Goal: Task Accomplishment & Management: Manage account settings

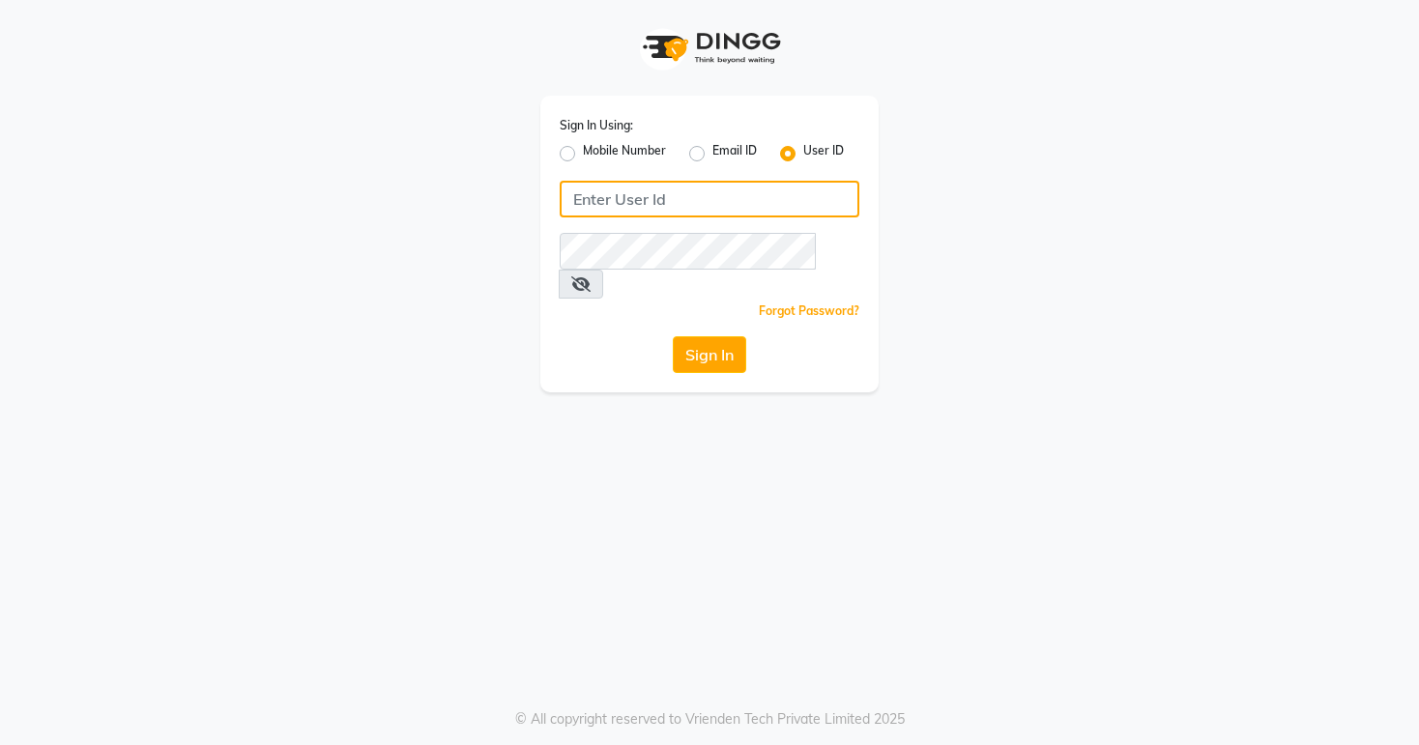
click at [688, 201] on input "Username" at bounding box center [710, 199] width 300 height 37
type input "K"
type input "kayakalpsalon"
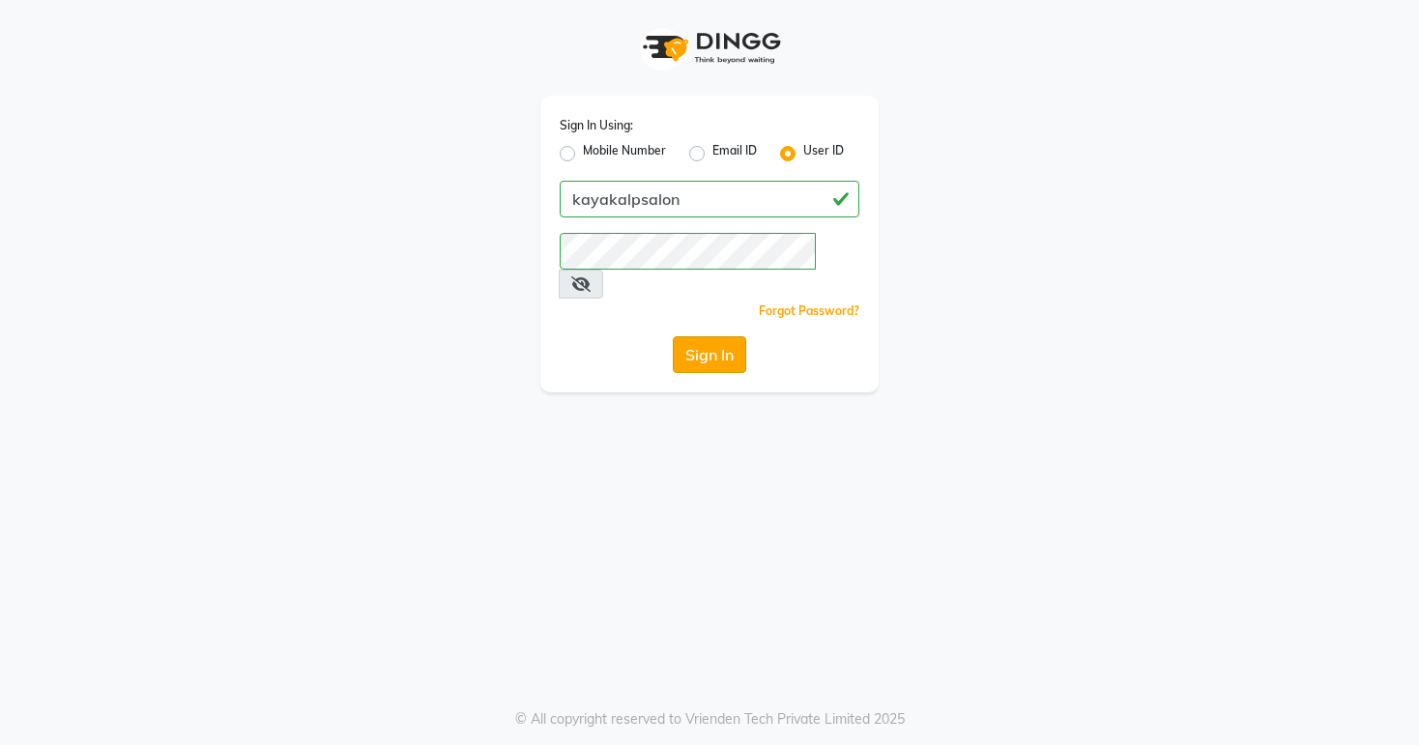
click at [727, 336] on button "Sign In" at bounding box center [709, 354] width 73 height 37
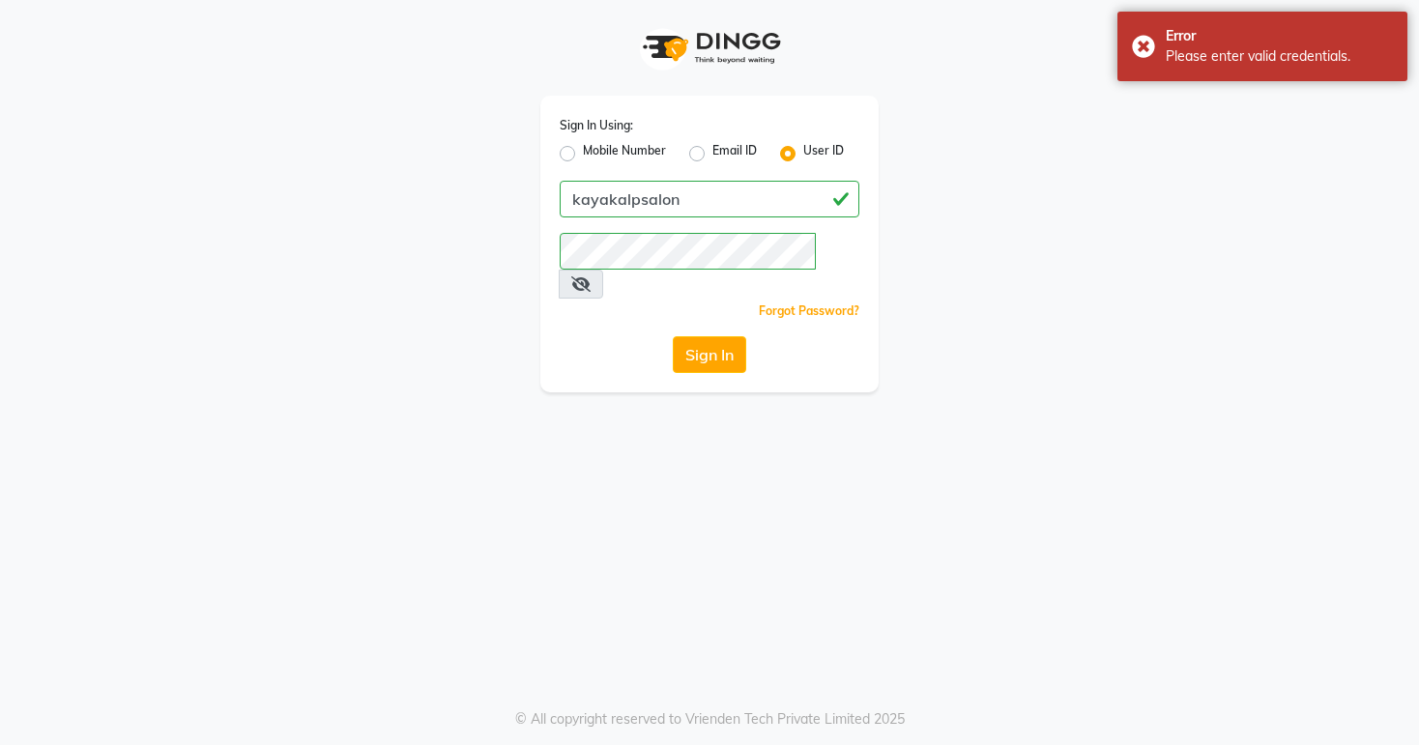
click at [937, 158] on div "Sign In Using: Mobile Number Email ID User ID kayakalpsalon Remember me Forgot …" at bounding box center [709, 196] width 1102 height 392
click at [824, 303] on link "Forgot Password?" at bounding box center [809, 310] width 100 height 14
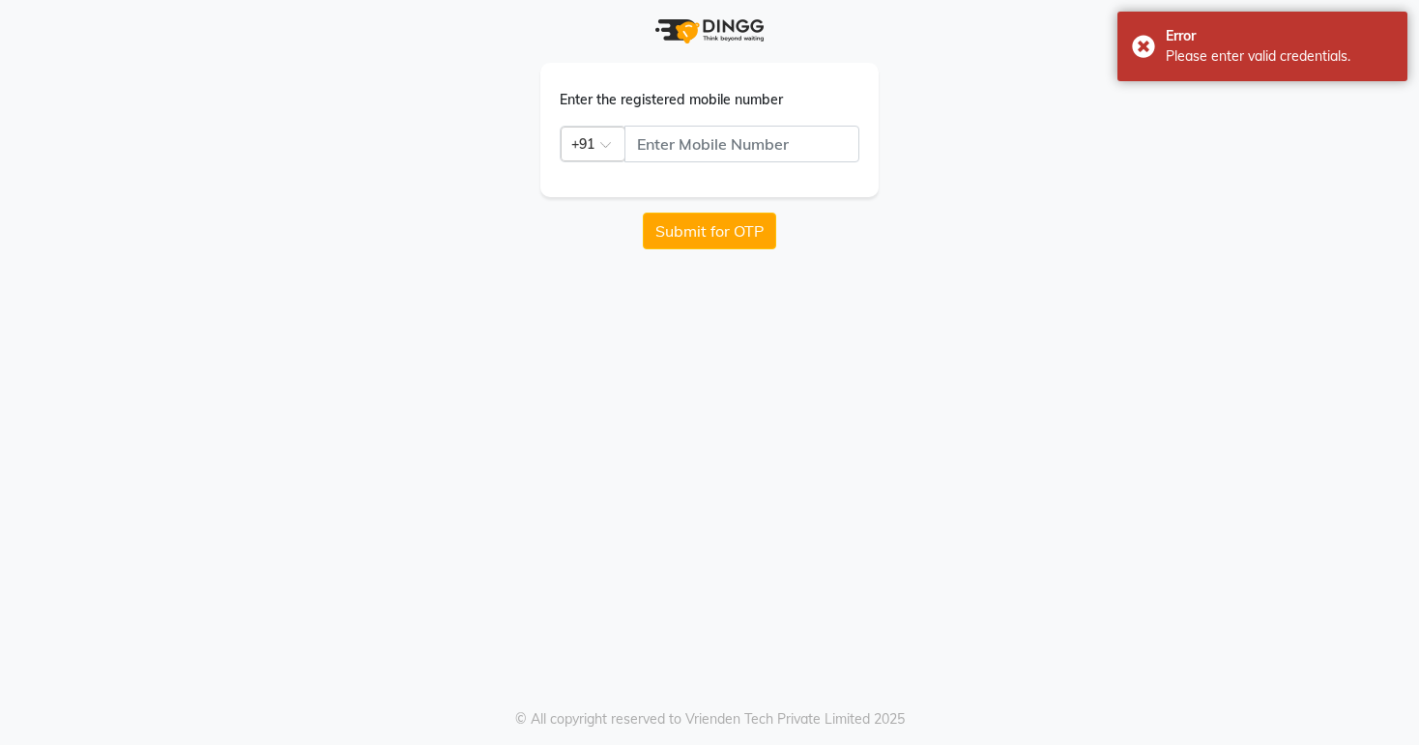
click at [974, 266] on div "Enter the registered mobile number Country Code × +91 Submit for OTP © All copy…" at bounding box center [709, 372] width 1419 height 745
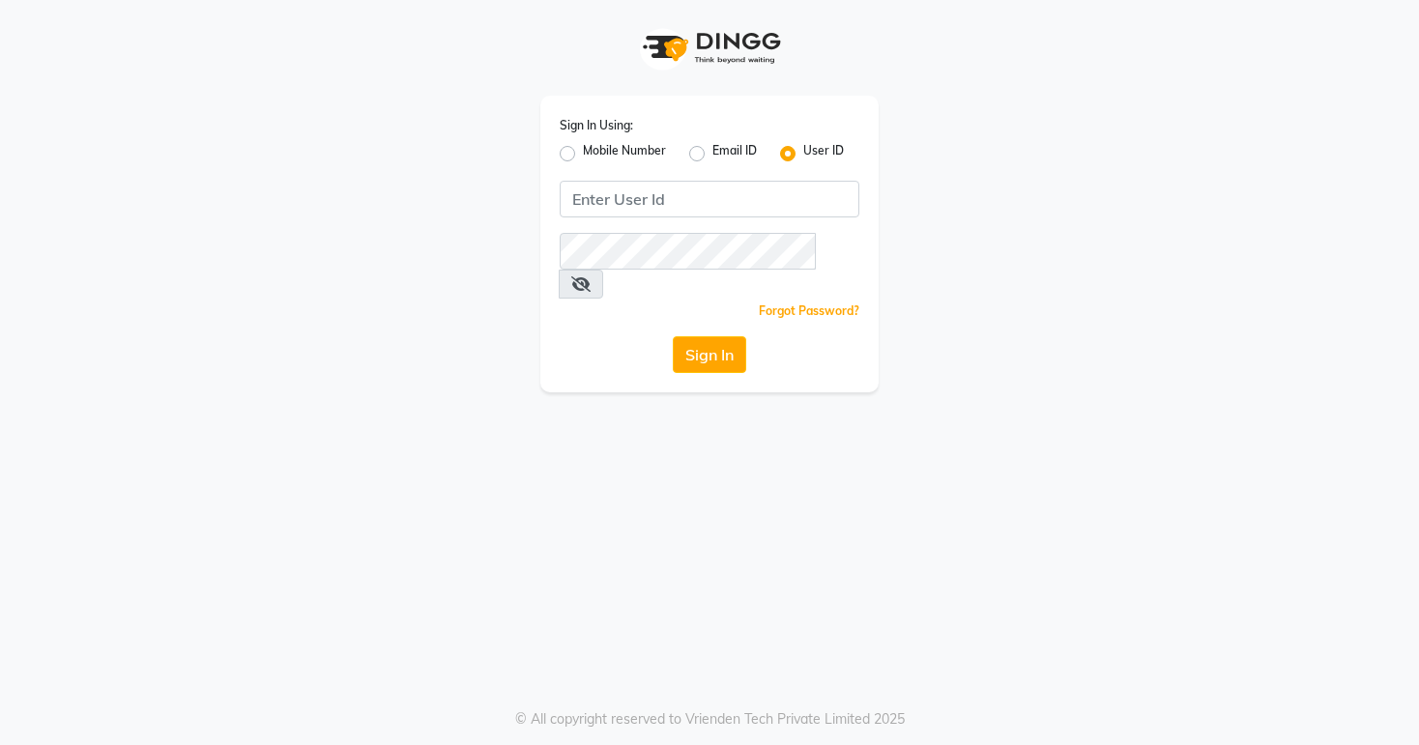
click at [583, 150] on label "Mobile Number" at bounding box center [624, 153] width 83 height 23
click at [583, 150] on input "Mobile Number" at bounding box center [589, 148] width 13 height 13
radio input "true"
radio input "false"
click at [477, 104] on div "Sign In Using: Mobile Number Email ID User ID Country Code × +91 Remember me Fo…" at bounding box center [709, 196] width 1102 height 392
